Goal: Find specific page/section: Find specific page/section

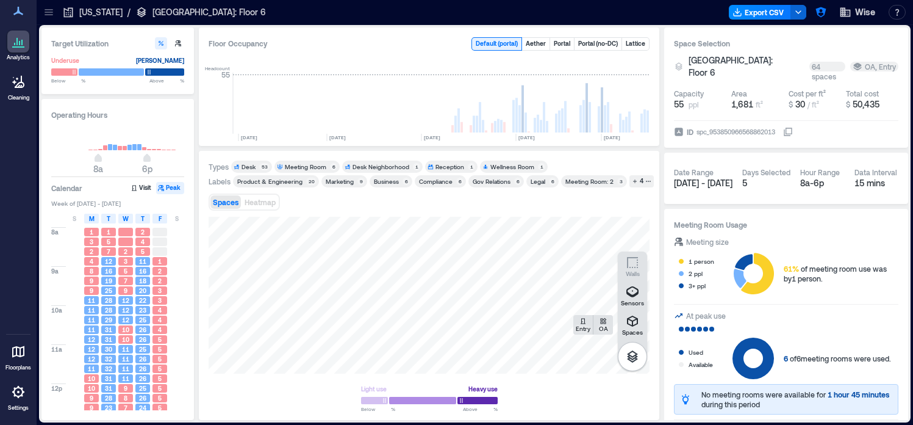
scroll to position [0, 3975]
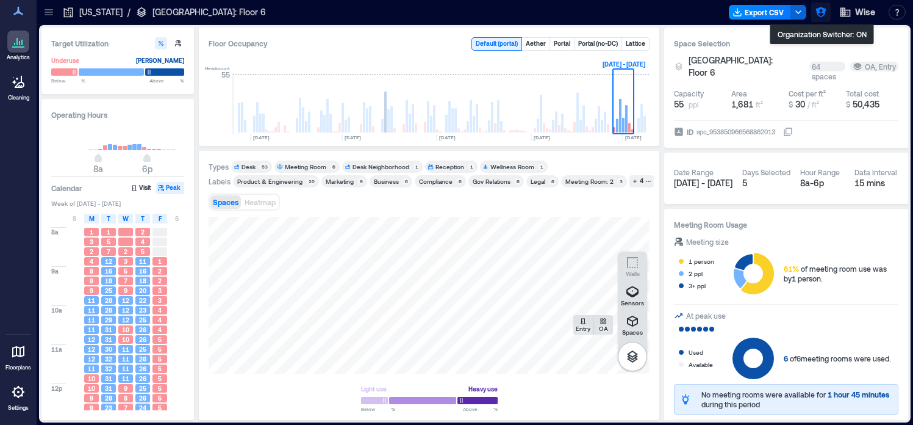
click at [822, 18] on button "button" at bounding box center [822, 12] width 20 height 20
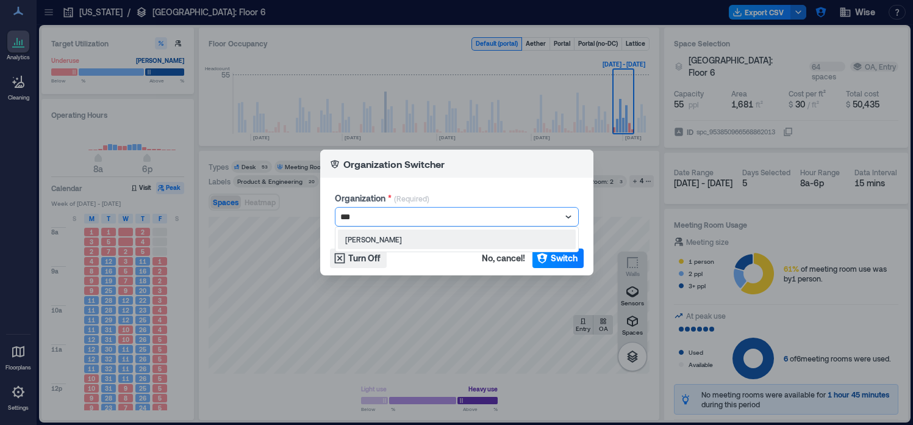
type input "****"
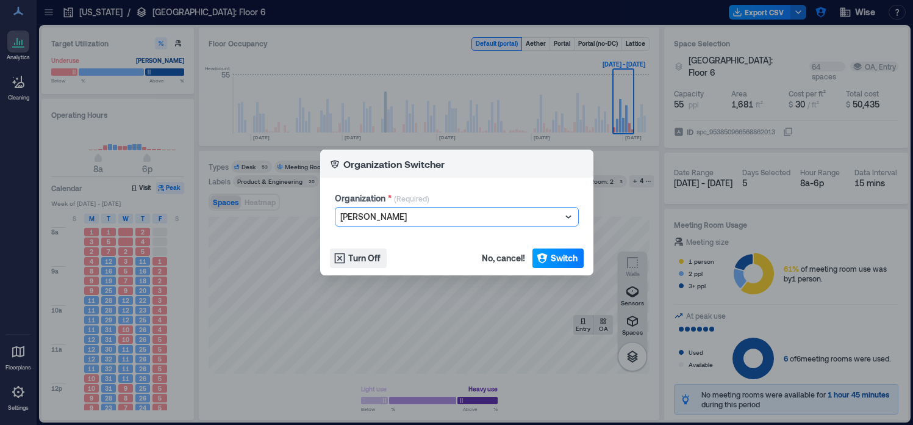
click at [556, 257] on span "Switch" at bounding box center [564, 258] width 27 height 12
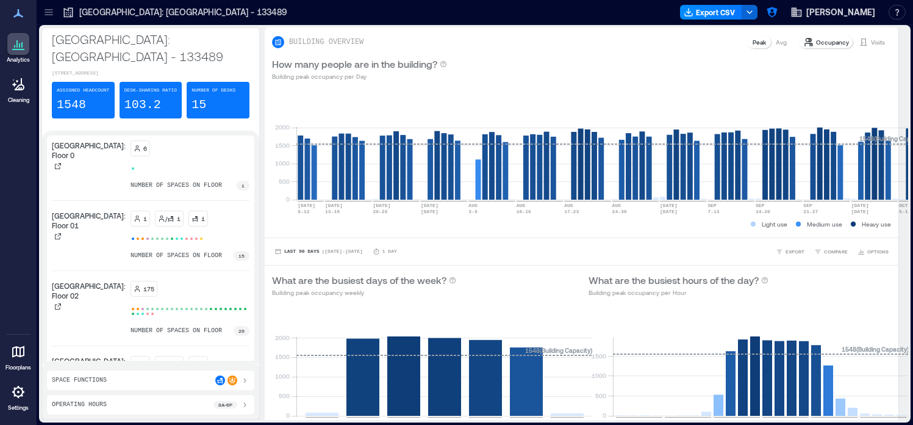
click at [53, 18] on icon at bounding box center [49, 12] width 12 height 12
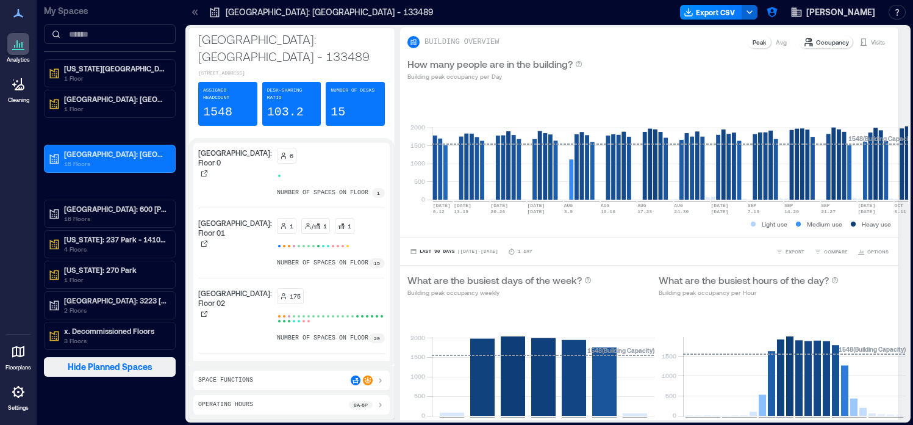
click at [85, 361] on span "Hide Planned Spaces" at bounding box center [110, 367] width 85 height 12
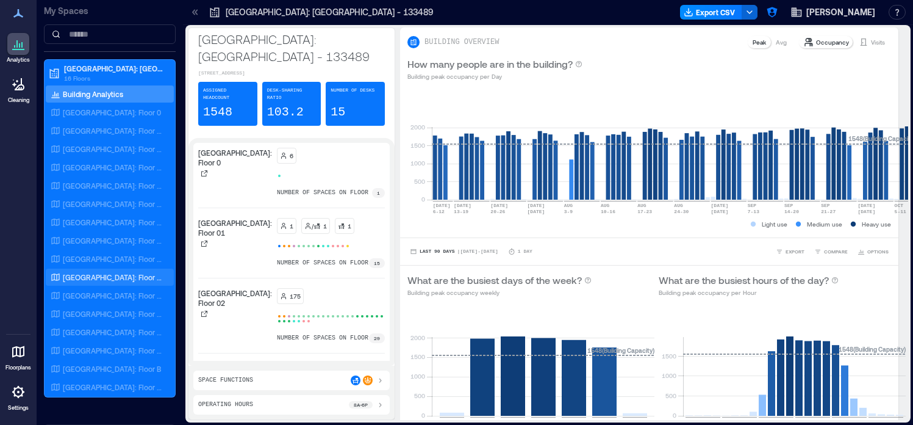
click at [119, 279] on p "Glasgow: Floor 09" at bounding box center [113, 277] width 101 height 10
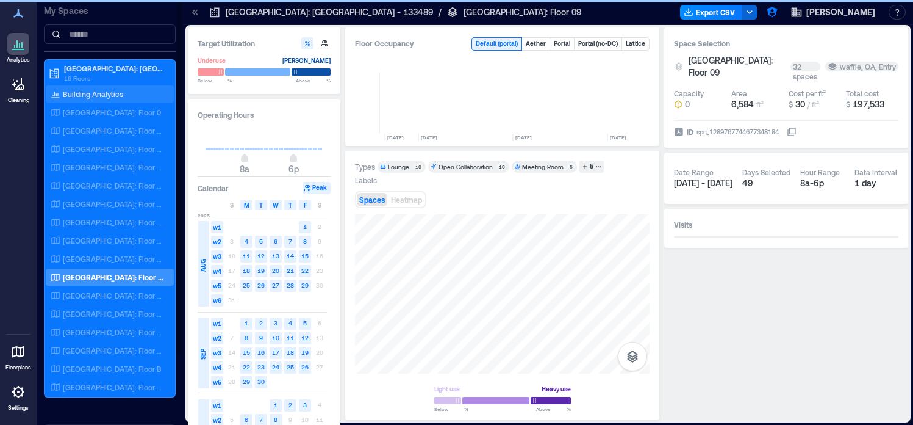
scroll to position [0, 723]
click at [196, 13] on icon at bounding box center [196, 11] width 3 height 5
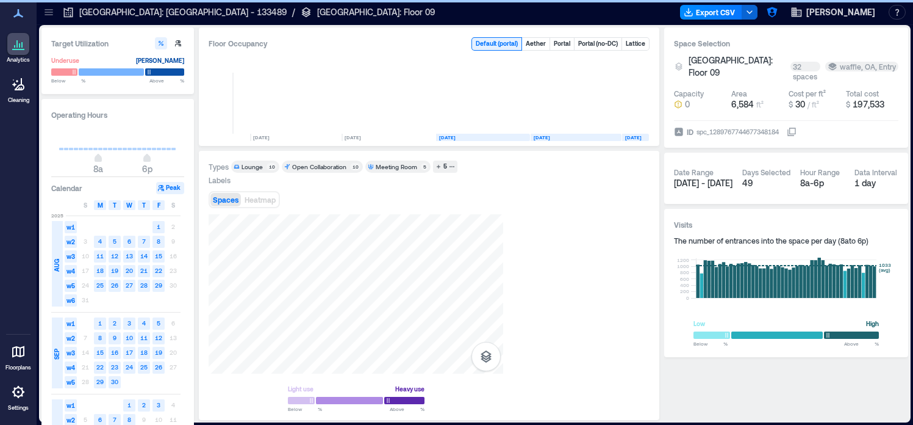
scroll to position [0, 577]
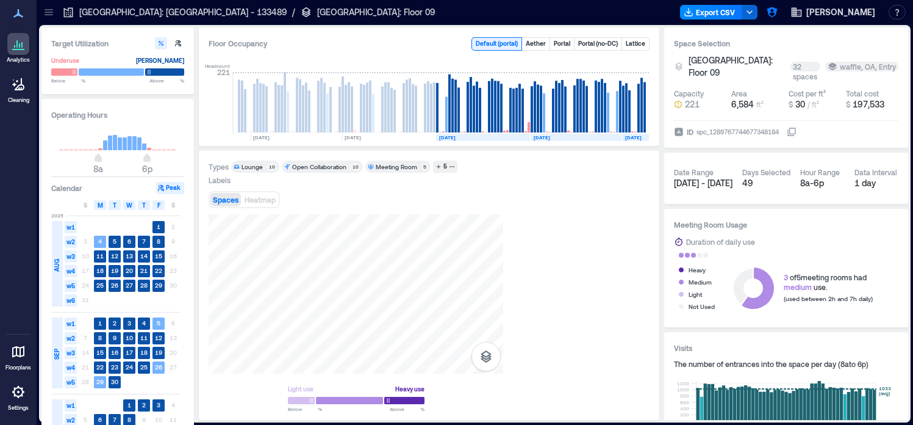
click at [196, 13] on p "Glasgow: Argyle Street - 133489" at bounding box center [183, 12] width 208 height 12
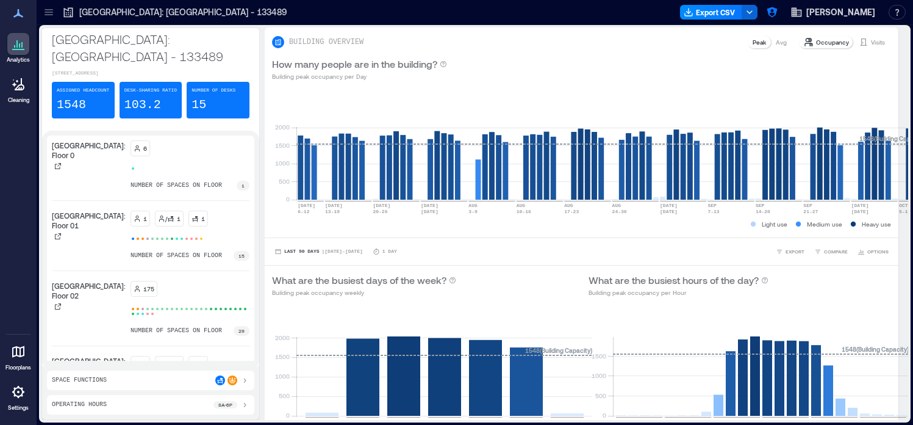
click at [50, 14] on icon at bounding box center [49, 12] width 12 height 12
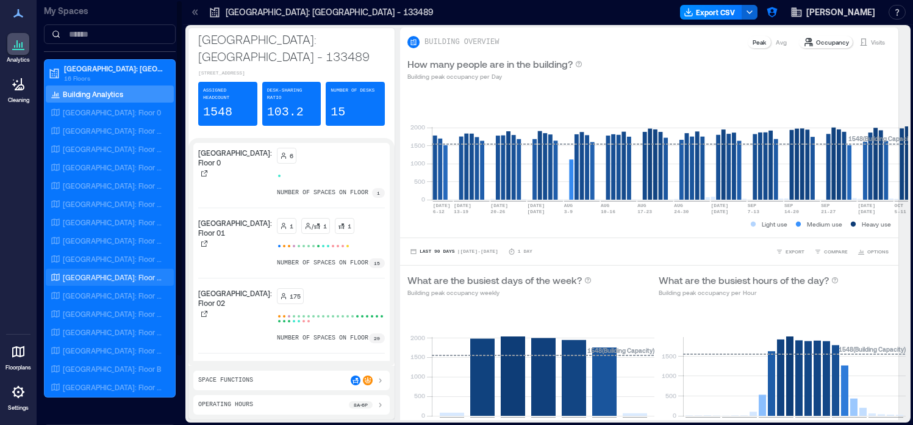
click at [113, 276] on p "Glasgow: Floor 09" at bounding box center [113, 277] width 101 height 10
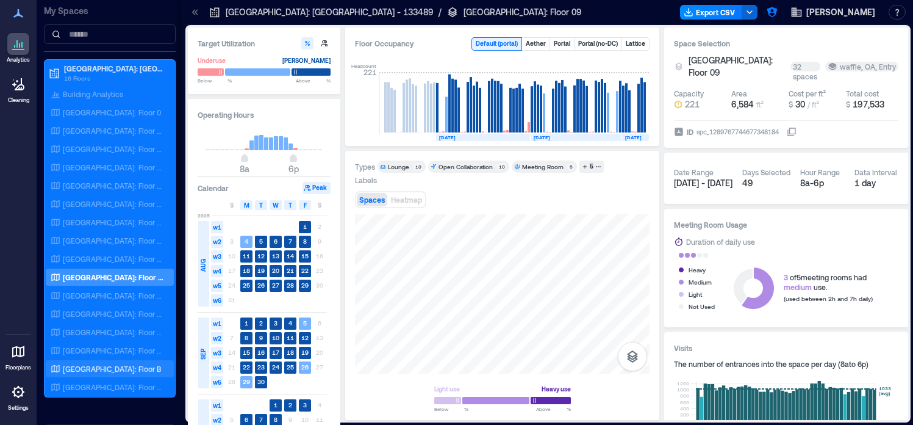
scroll to position [85, 0]
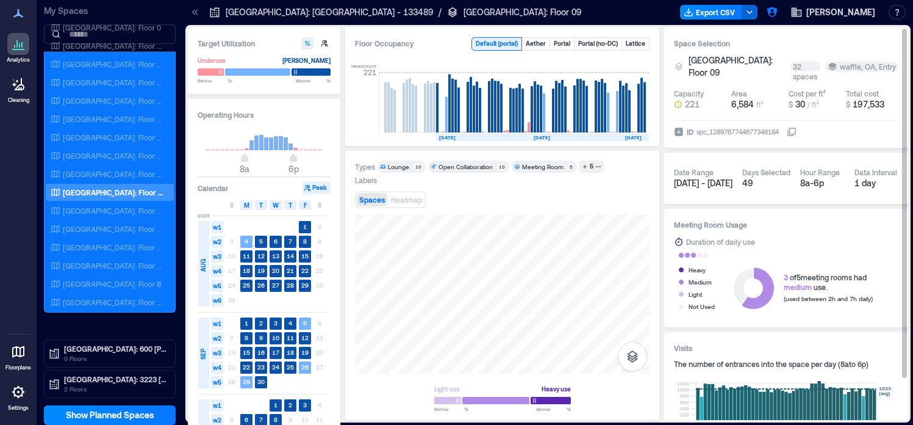
click at [797, 127] on icon at bounding box center [792, 132] width 10 height 10
